Goal: Check status: Check status

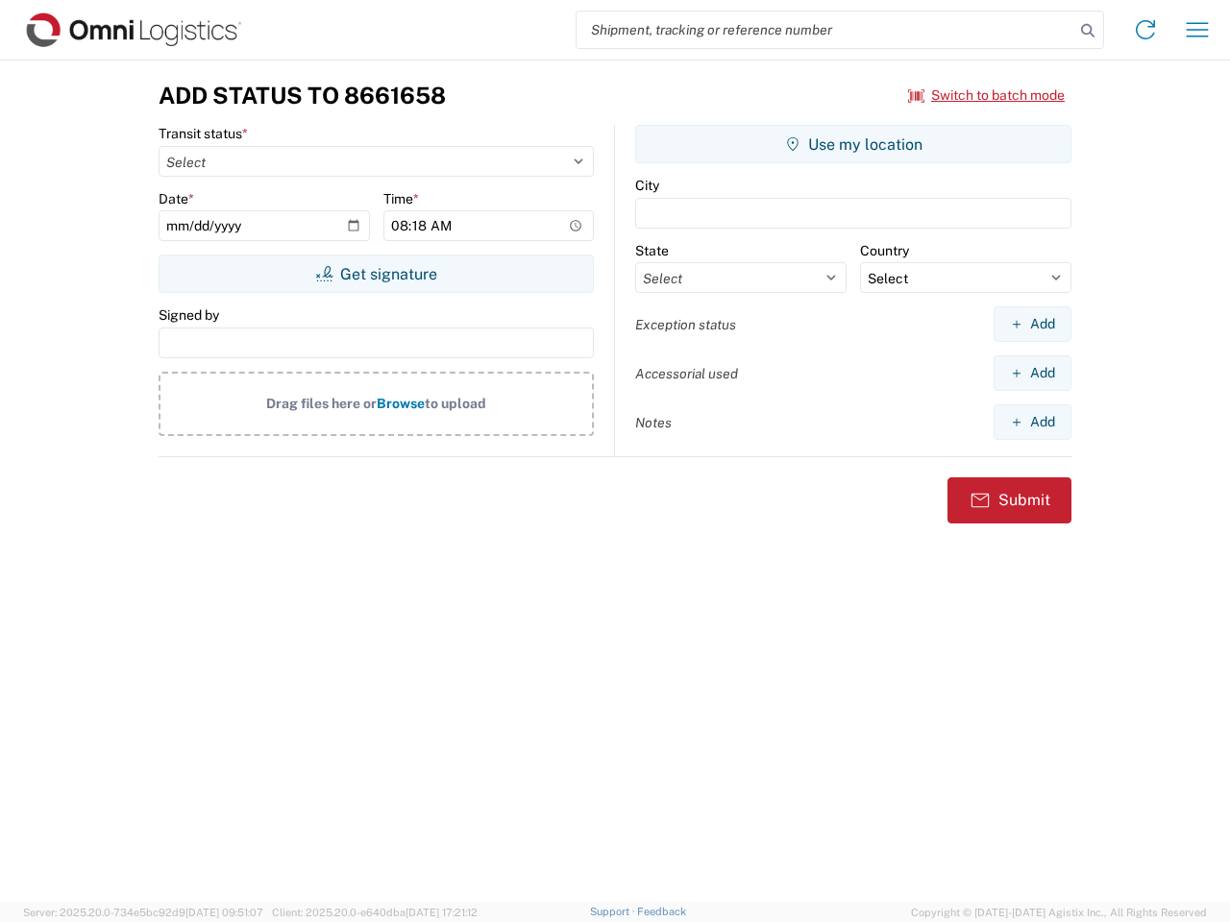
click at [825, 30] on input "search" at bounding box center [825, 30] width 498 height 37
click at [1088, 31] on icon at bounding box center [1087, 30] width 27 height 27
click at [1145, 30] on icon at bounding box center [1145, 29] width 31 height 31
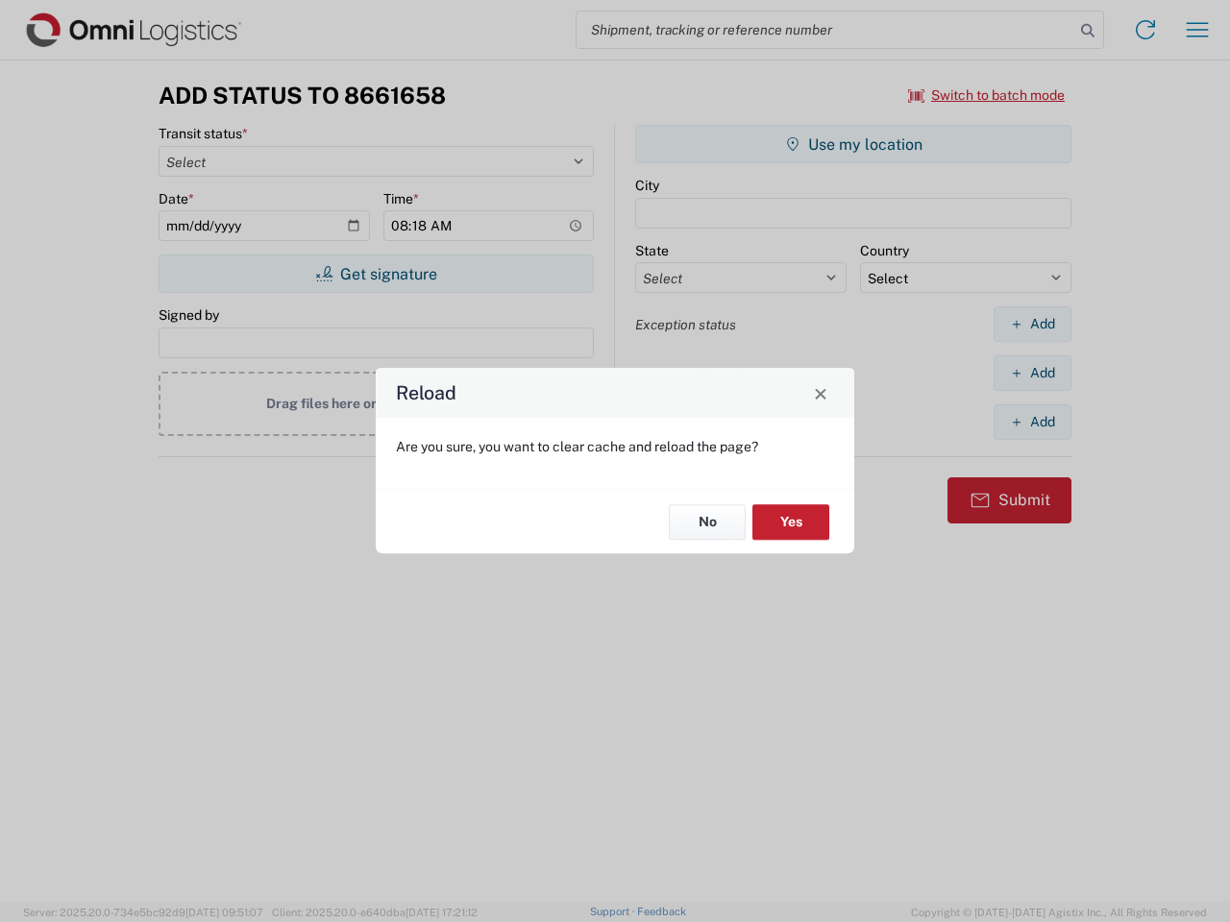
click at [1197, 30] on div "Reload Are you sure, you want to clear cache and reload the page? No Yes" at bounding box center [615, 461] width 1230 height 922
click at [987, 95] on div "Reload Are you sure, you want to clear cache and reload the page? No Yes" at bounding box center [615, 461] width 1230 height 922
click at [376, 274] on div "Reload Are you sure, you want to clear cache and reload the page? No Yes" at bounding box center [615, 461] width 1230 height 922
click at [853, 144] on div "Reload Are you sure, you want to clear cache and reload the page? No Yes" at bounding box center [615, 461] width 1230 height 922
click at [1032, 324] on div "Reload Are you sure, you want to clear cache and reload the page? No Yes" at bounding box center [615, 461] width 1230 height 922
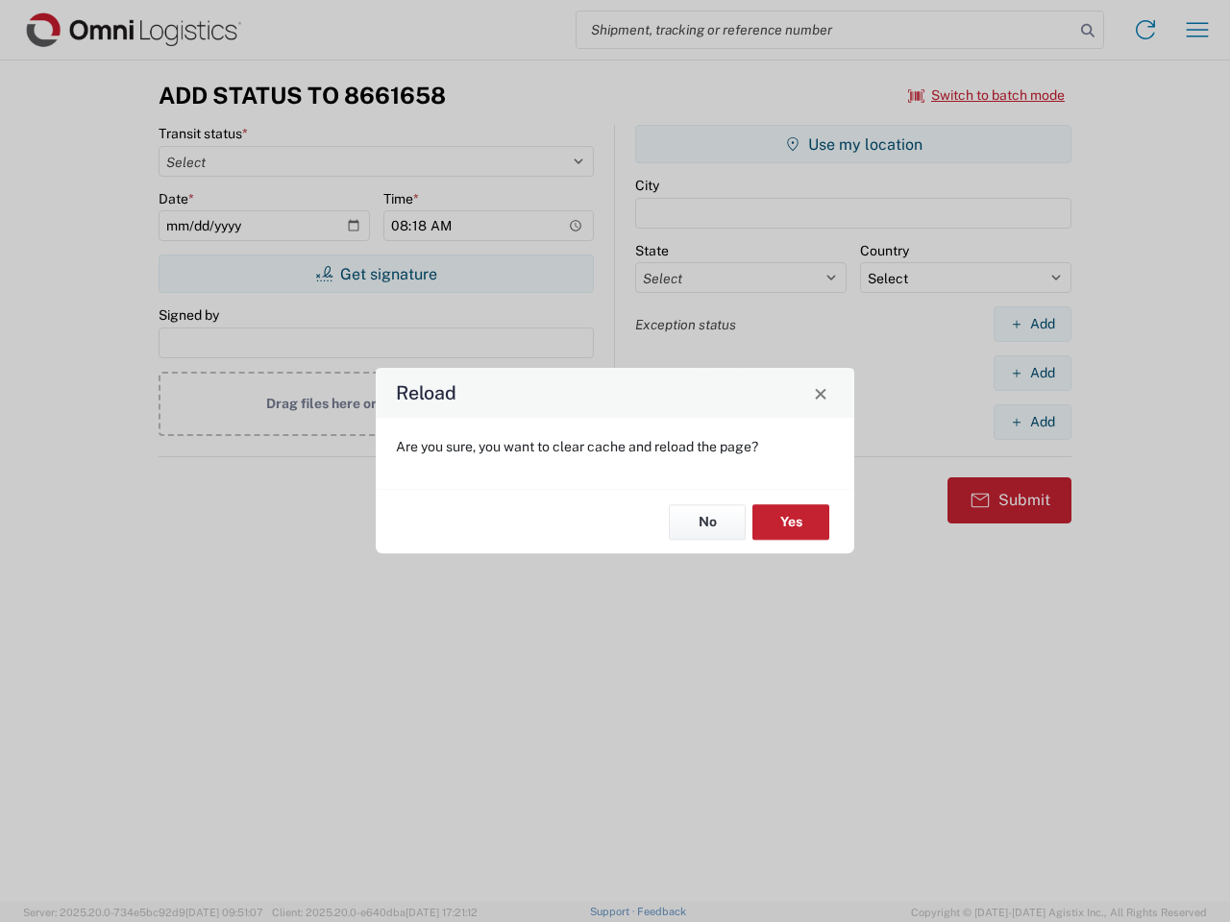
click at [1032, 373] on div "Reload Are you sure, you want to clear cache and reload the page? No Yes" at bounding box center [615, 461] width 1230 height 922
click at [1032, 422] on div "Reload Are you sure, you want to clear cache and reload the page? No Yes" at bounding box center [615, 461] width 1230 height 922
